Goal: Task Accomplishment & Management: Complete application form

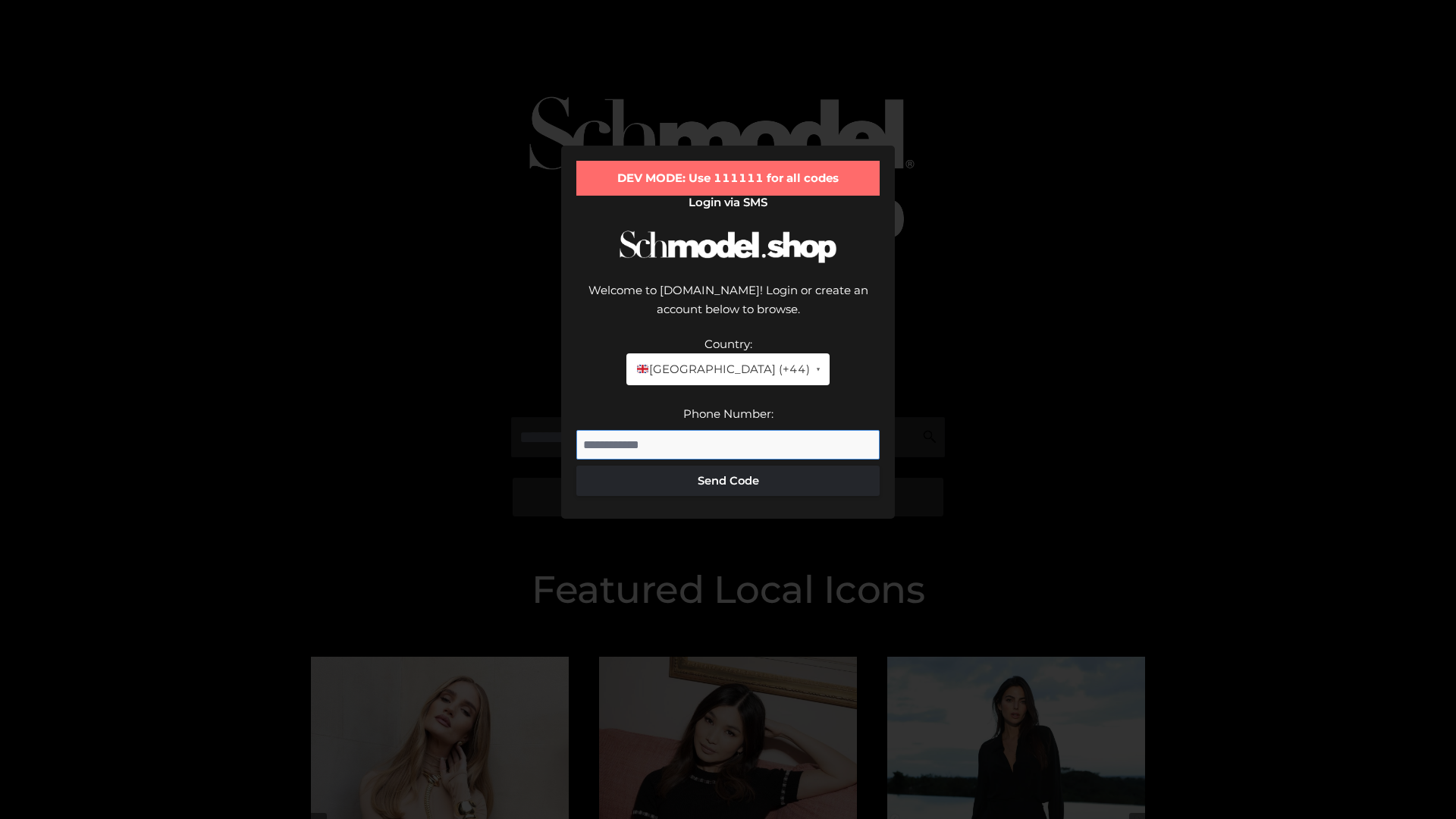
click at [728, 430] on input "Phone Number:" at bounding box center [728, 445] width 304 height 30
type input "**********"
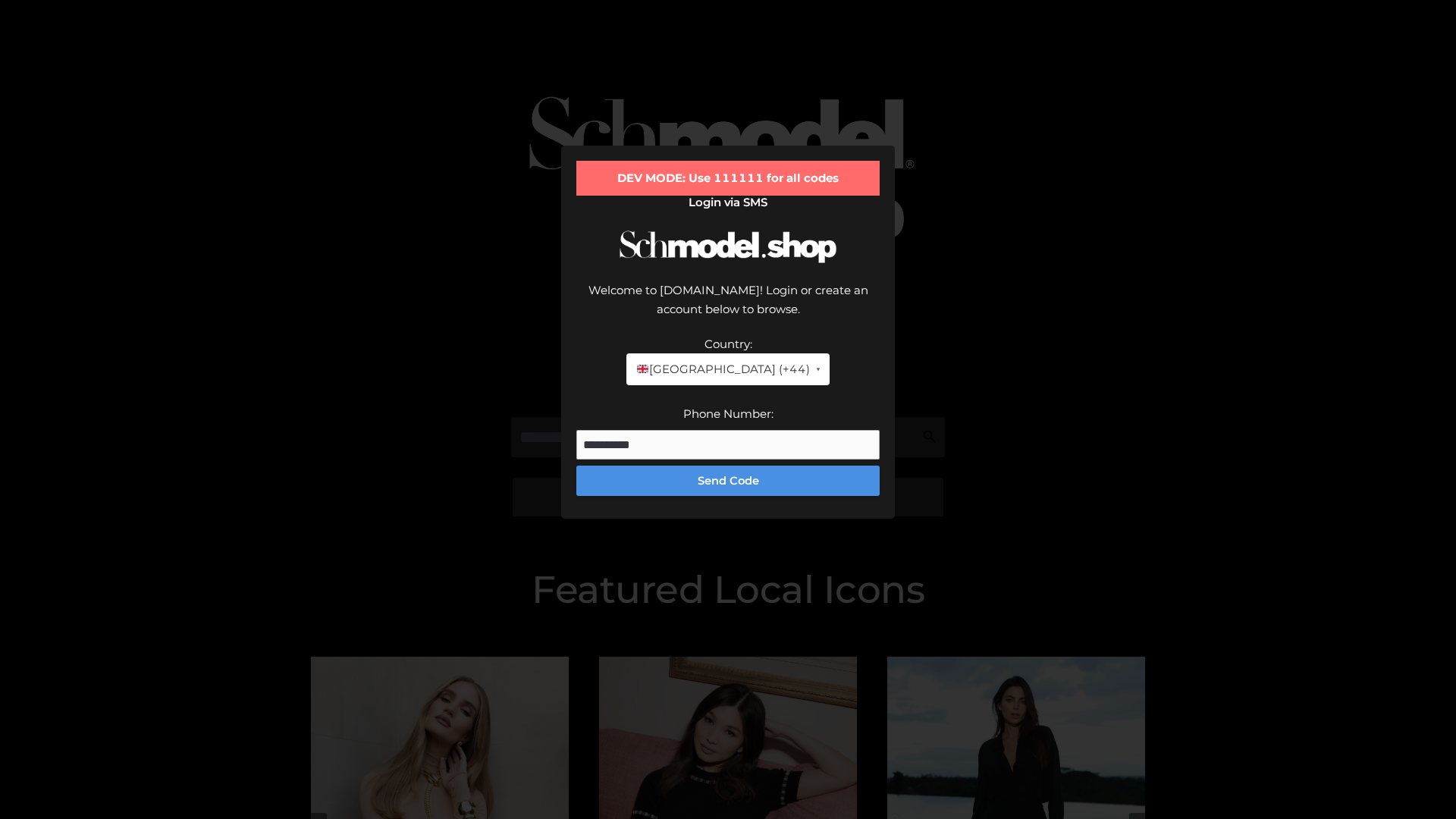
click at [728, 465] on button "Send Code" at bounding box center [728, 480] width 304 height 30
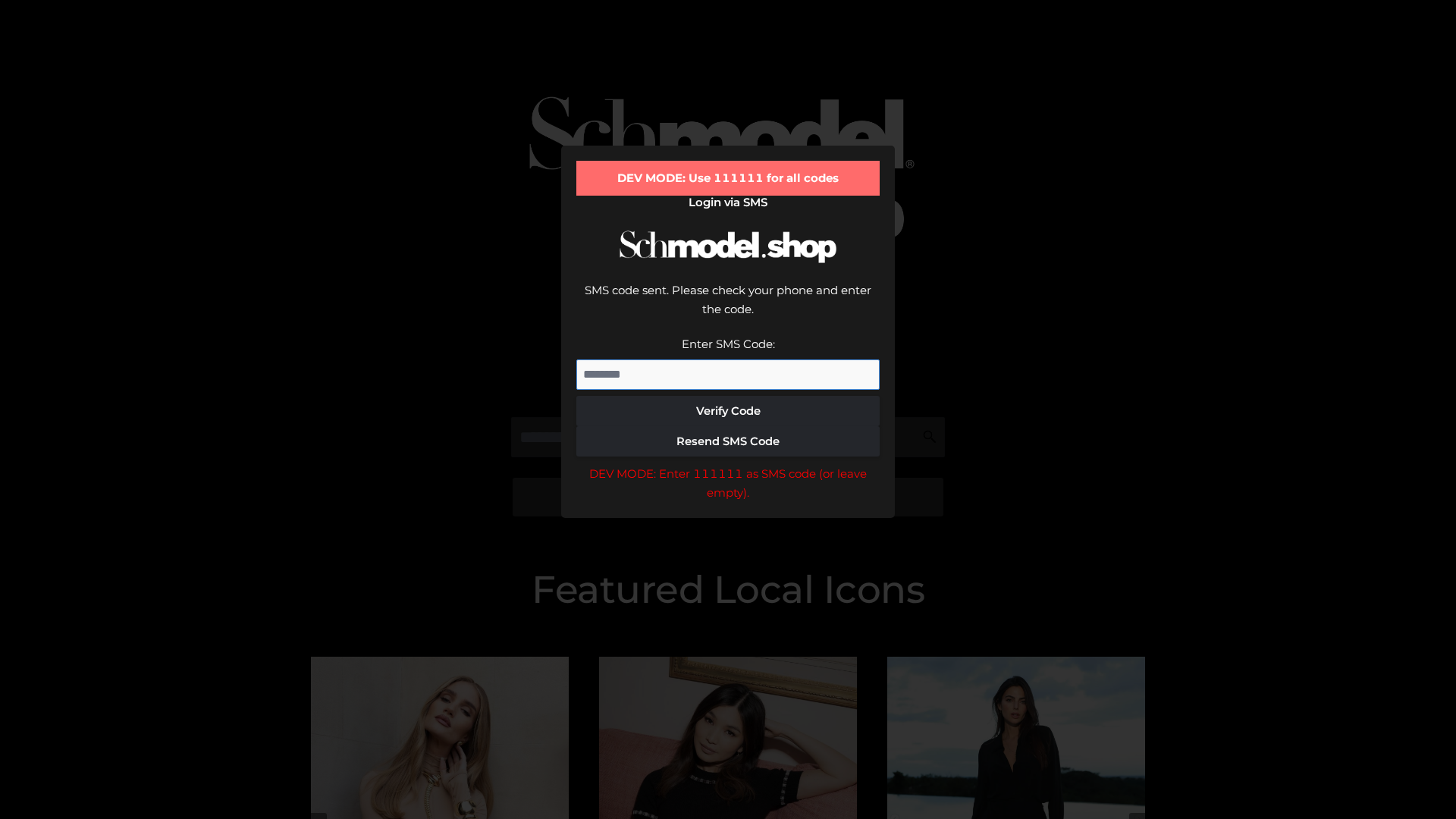
click at [728, 360] on input "Enter SMS Code:" at bounding box center [728, 374] width 304 height 30
type input "******"
click at [728, 396] on button "Verify Code" at bounding box center [728, 410] width 304 height 30
click at [728, 464] on div "DEV MODE: Enter 111111 as SMS code (or leave empty)." at bounding box center [728, 483] width 304 height 38
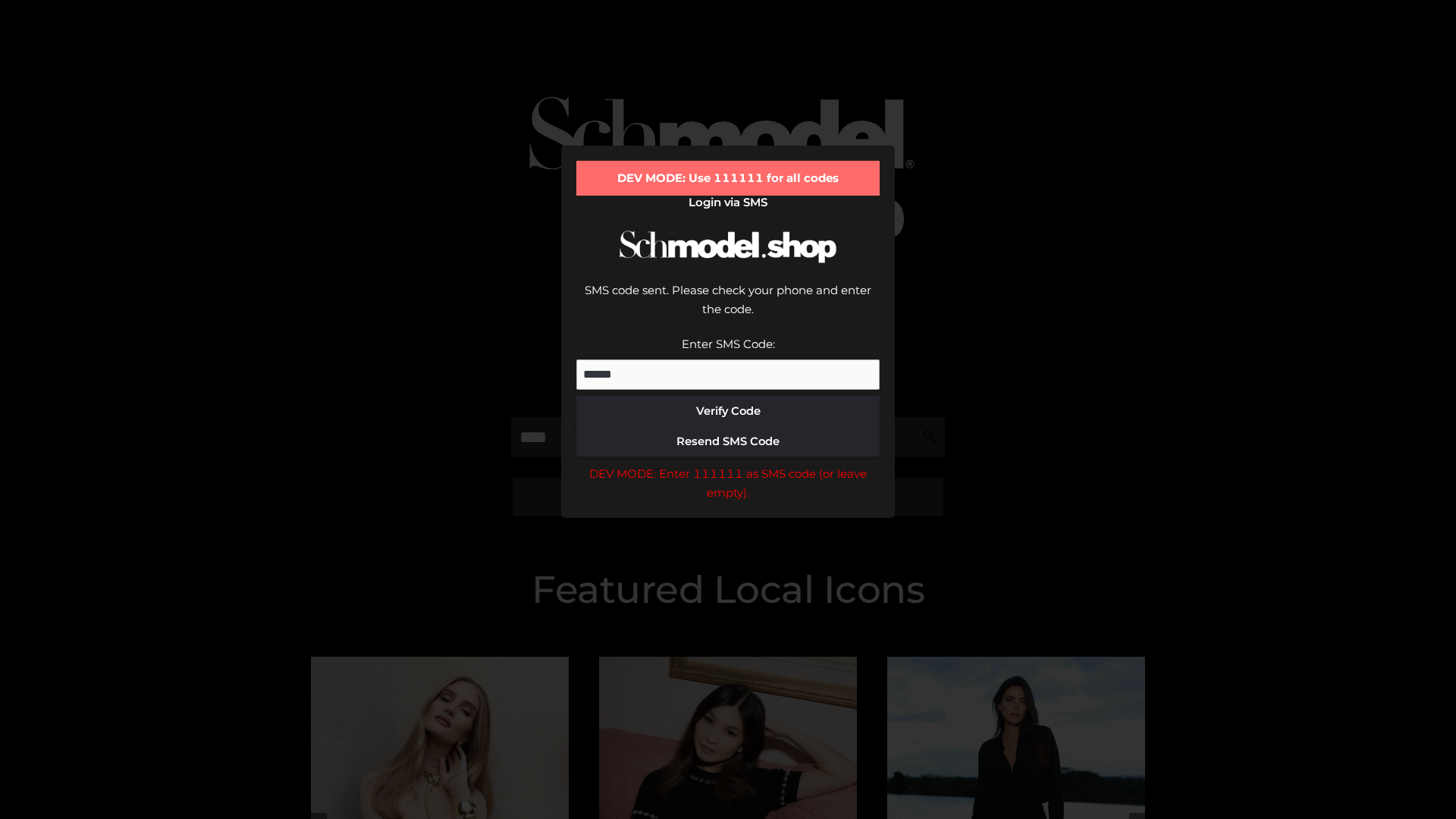
click at [728, 464] on div "DEV MODE: Enter 111111 as SMS code (or leave empty)." at bounding box center [728, 483] width 304 height 38
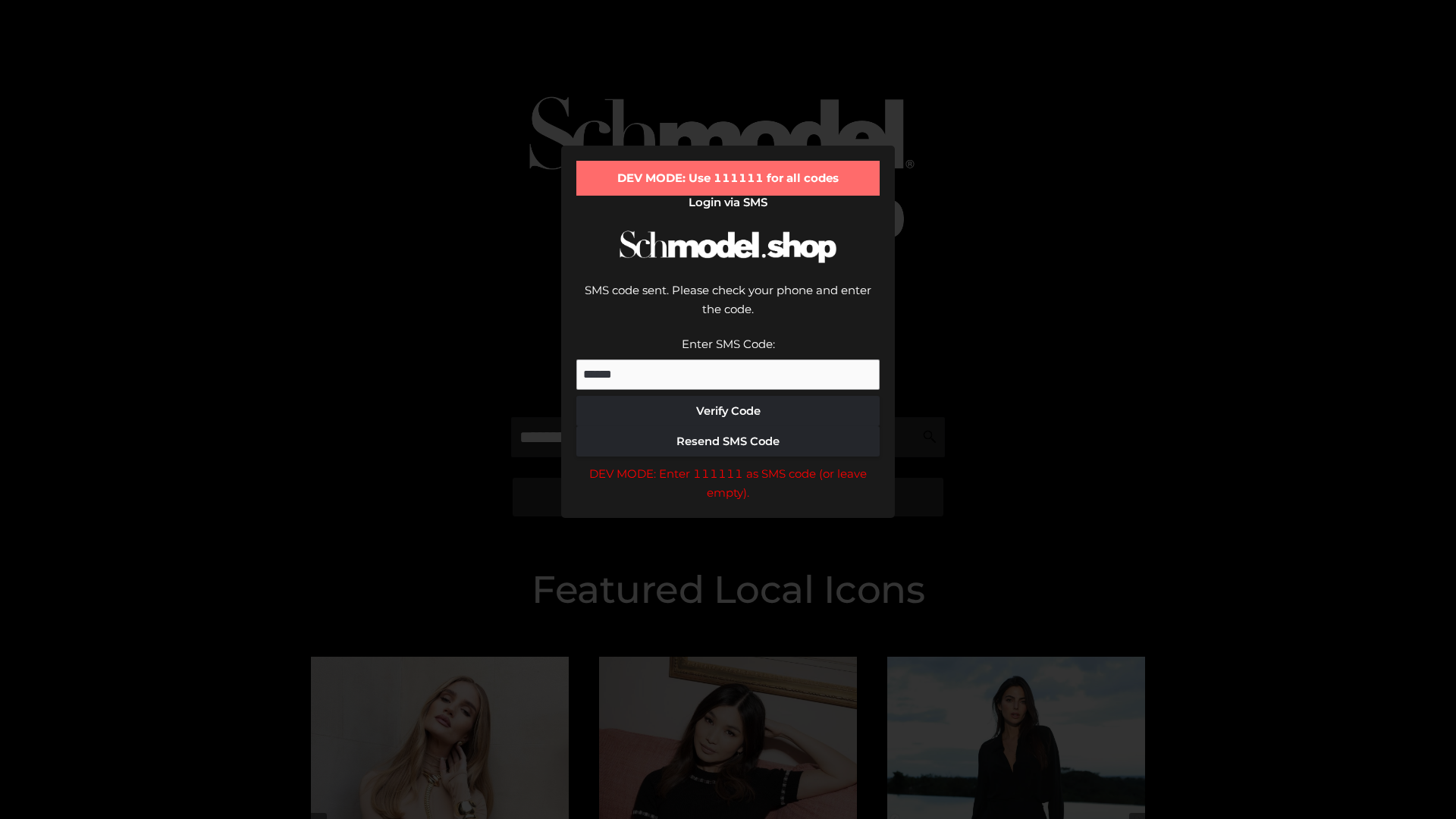
click at [728, 464] on div "DEV MODE: Enter 111111 as SMS code (or leave empty)." at bounding box center [728, 483] width 304 height 38
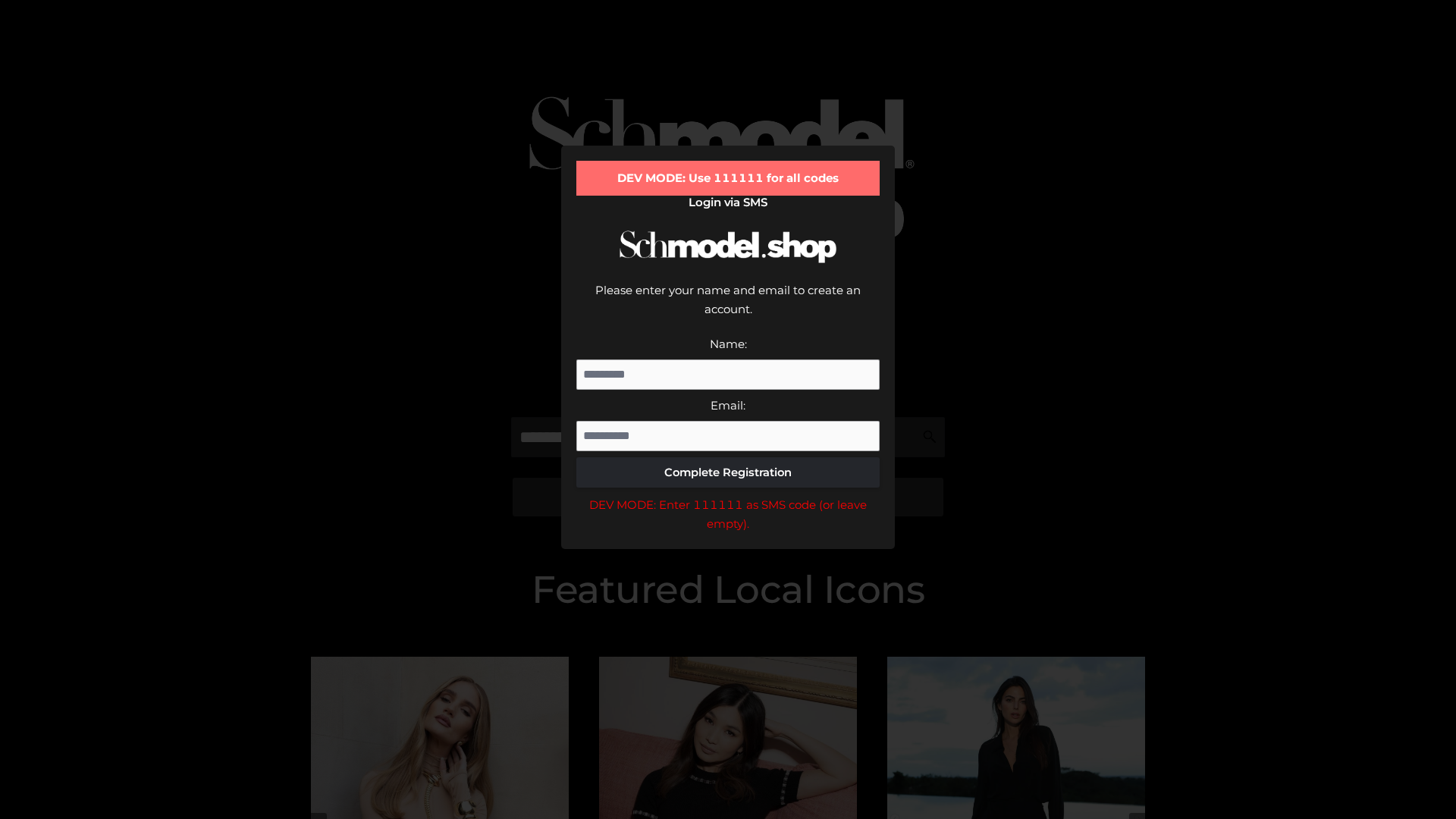
click at [728, 495] on div "DEV MODE: Enter 111111 as SMS code (or leave empty)." at bounding box center [728, 513] width 304 height 38
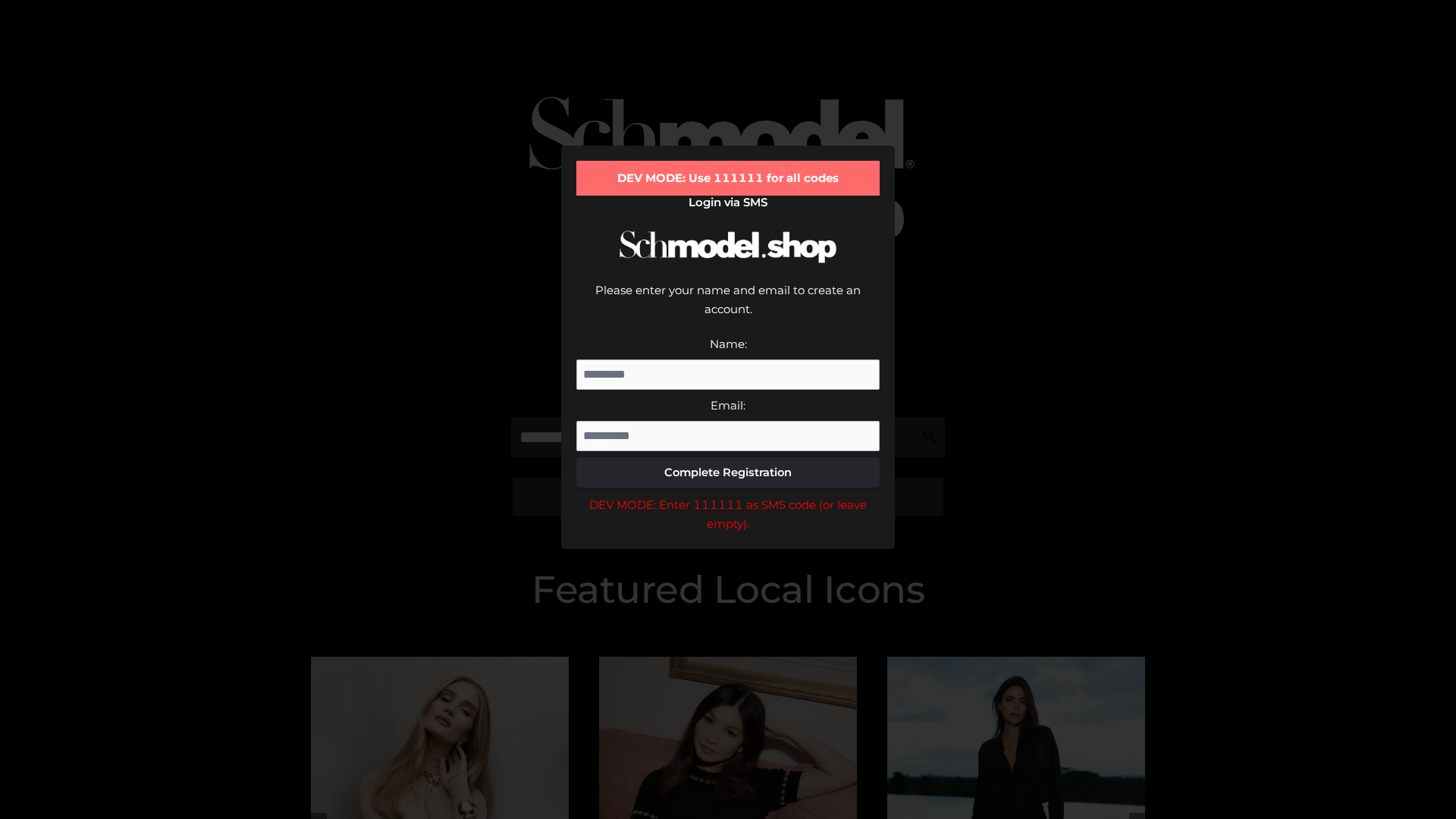
click at [728, 495] on div "DEV MODE: Enter 111111 as SMS code (or leave empty)." at bounding box center [728, 513] width 304 height 38
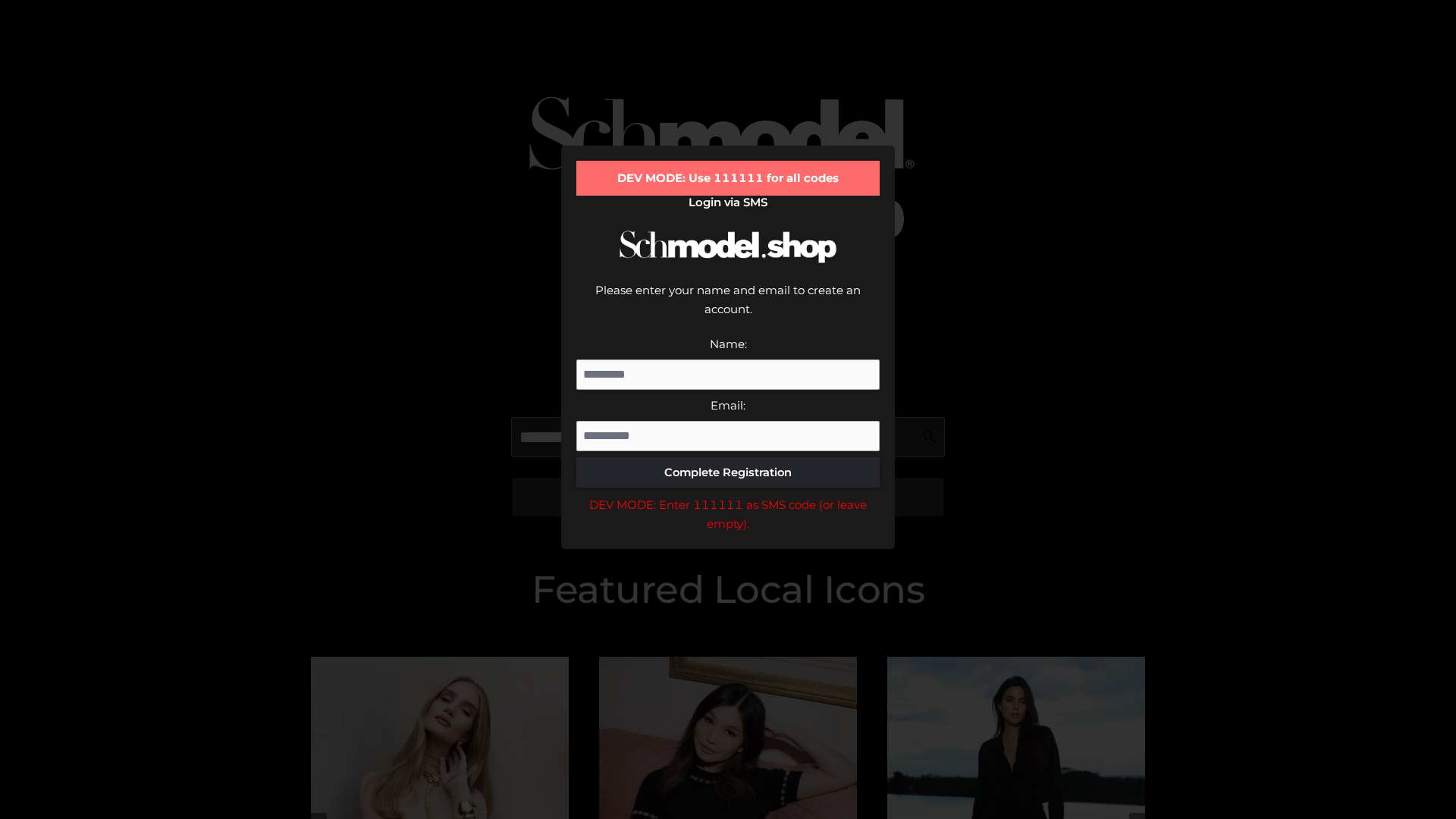
scroll to position [0, 1]
click at [728, 495] on div "DEV MODE: Enter 111111 as SMS code (or leave empty)." at bounding box center [728, 513] width 304 height 38
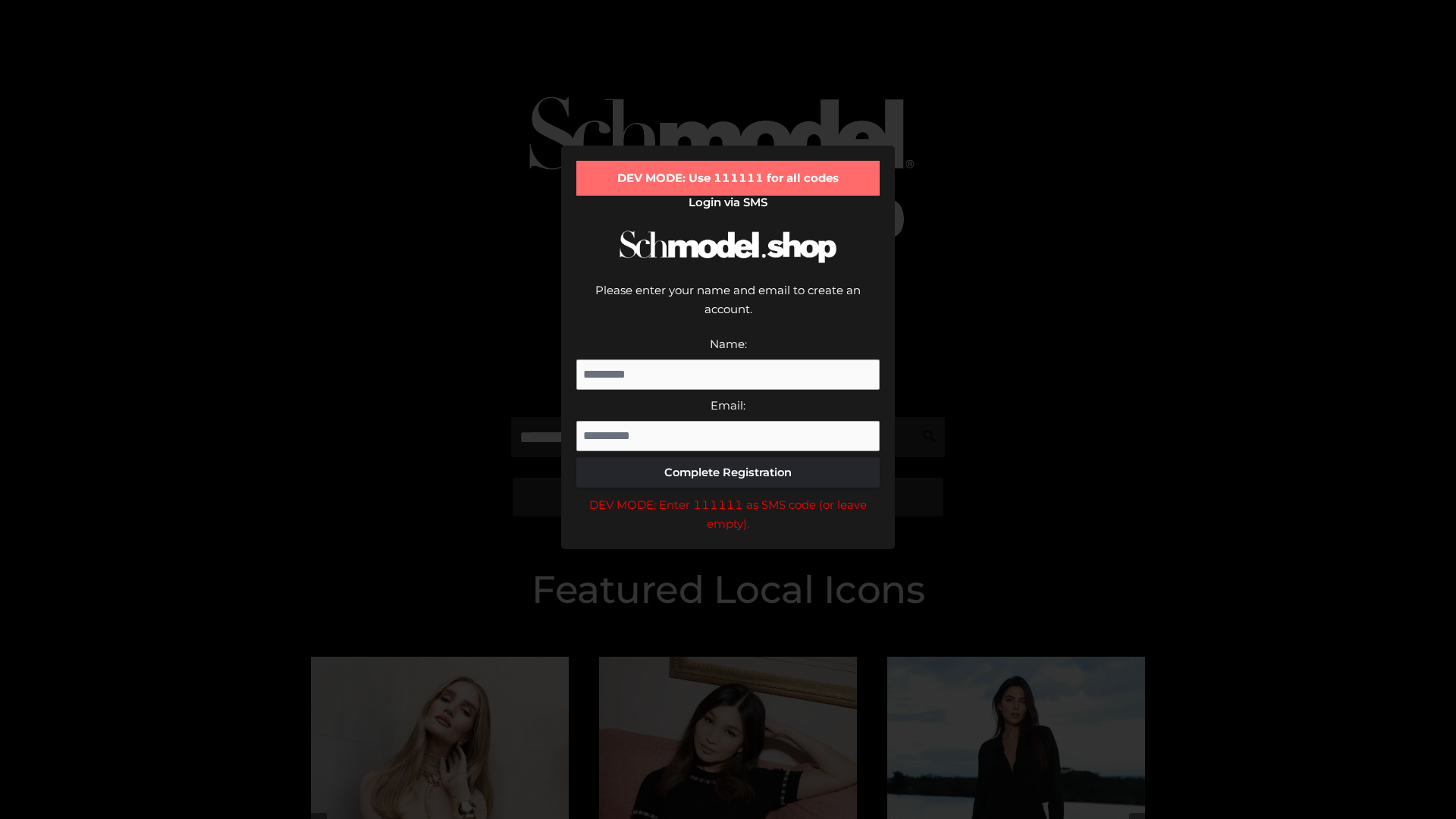
click at [728, 495] on div "DEV MODE: Enter 111111 as SMS code (or leave empty)." at bounding box center [728, 513] width 304 height 38
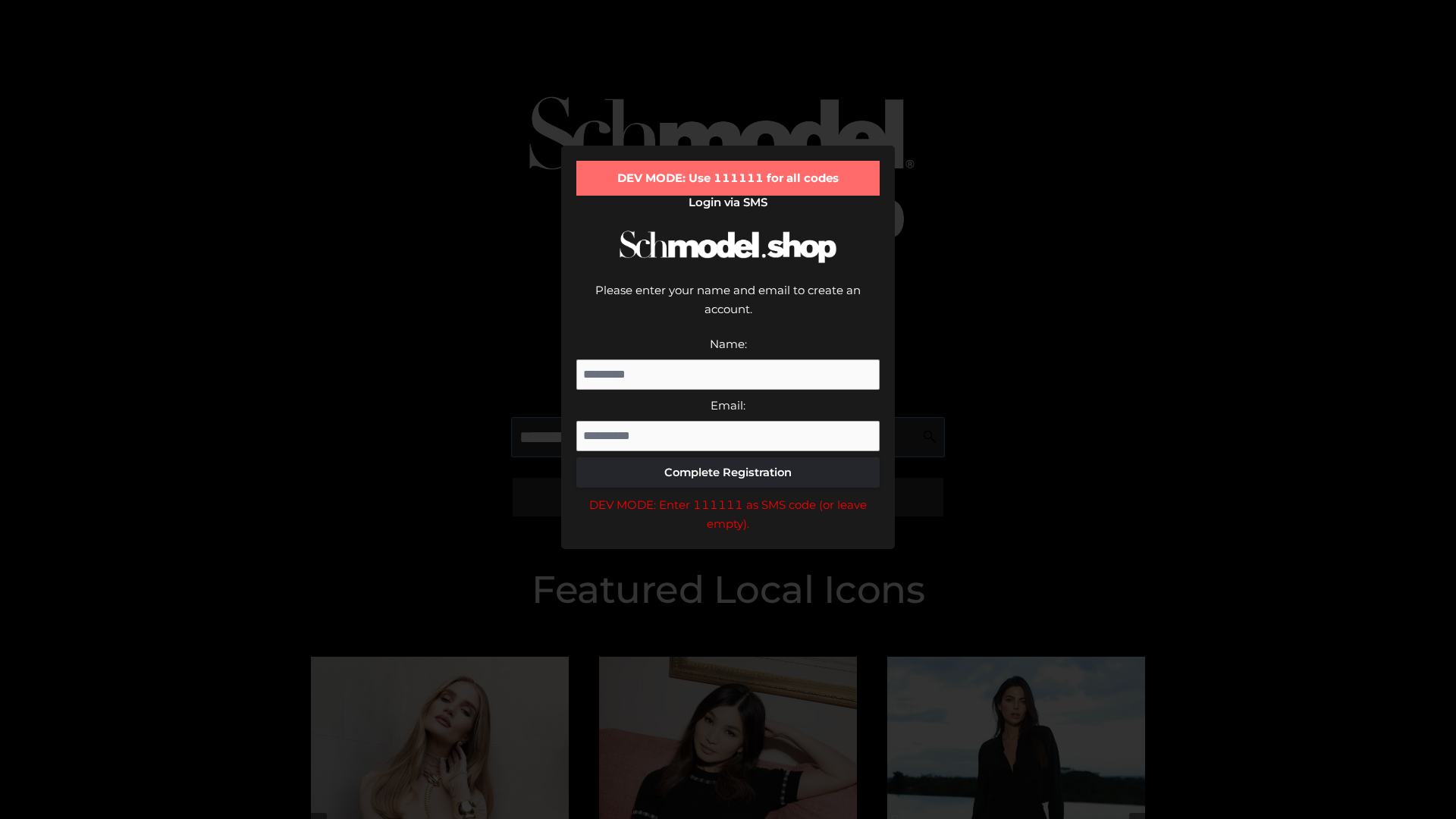
scroll to position [0, 92]
click at [728, 495] on div "DEV MODE: Enter 111111 as SMS code (or leave empty)." at bounding box center [728, 513] width 304 height 38
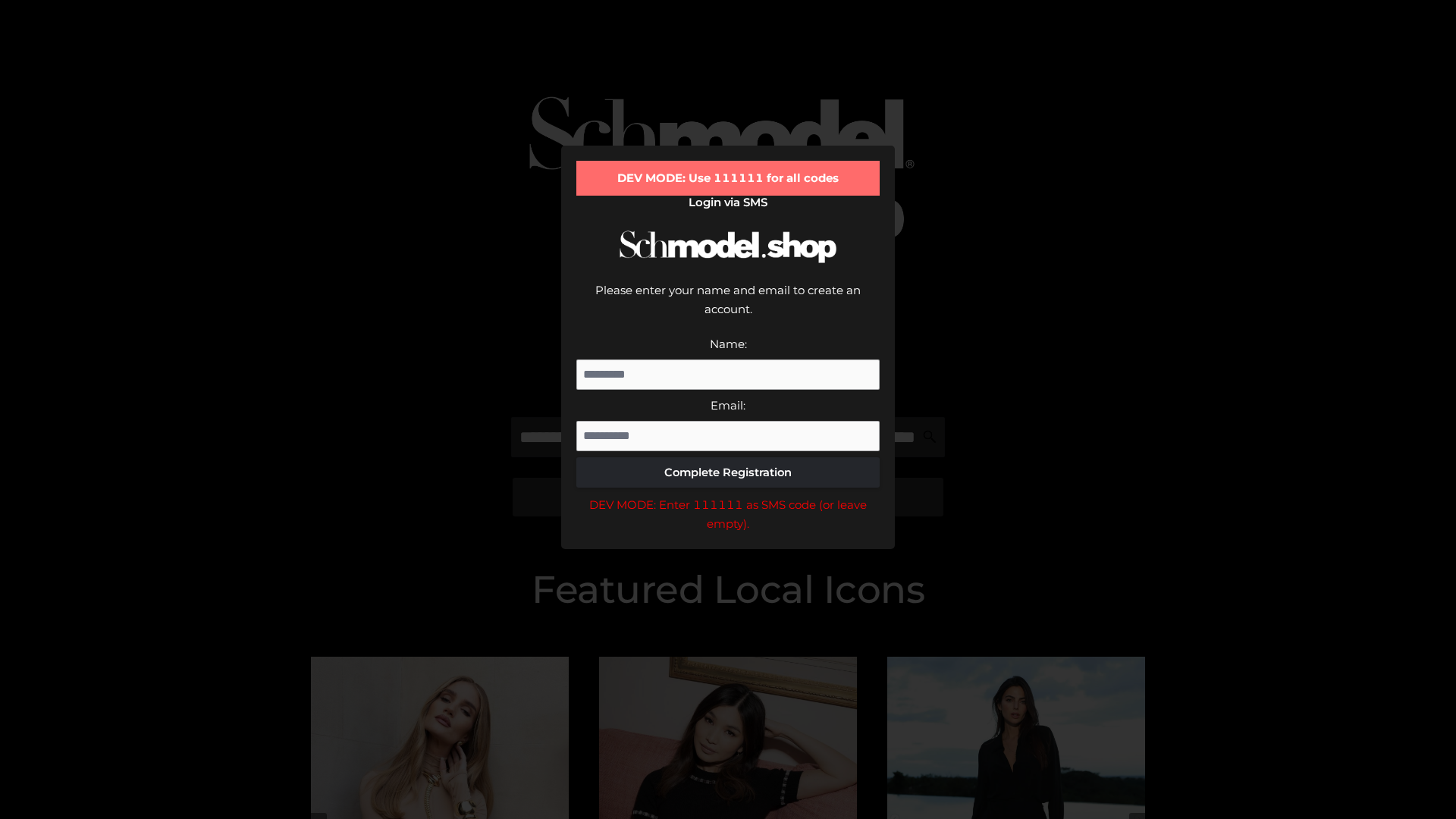
click at [728, 495] on div "DEV MODE: Enter 111111 as SMS code (or leave empty)." at bounding box center [728, 513] width 304 height 38
type input "**********"
